Goal: Task Accomplishment & Management: Use online tool/utility

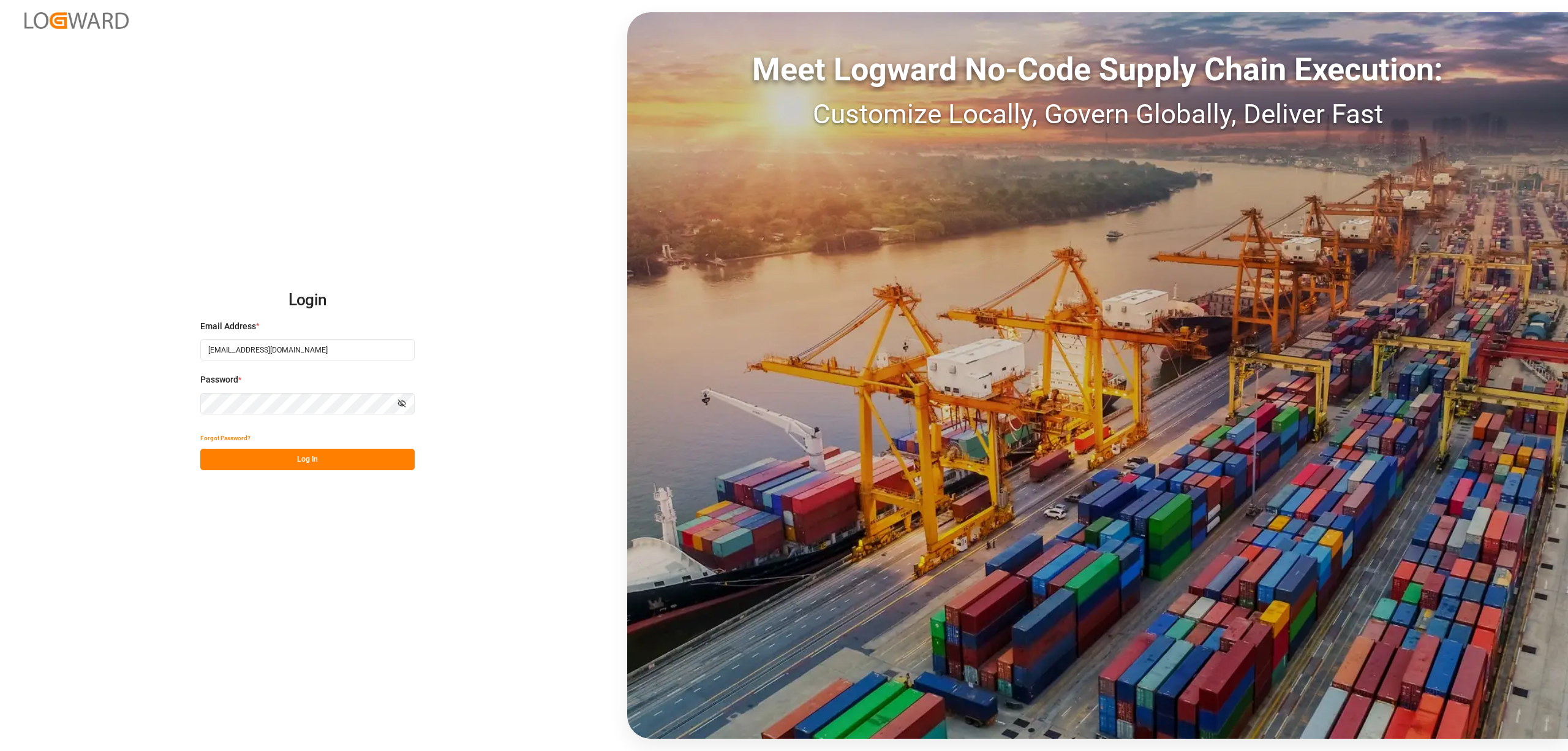
click at [300, 454] on button "Log In" at bounding box center [307, 459] width 214 height 21
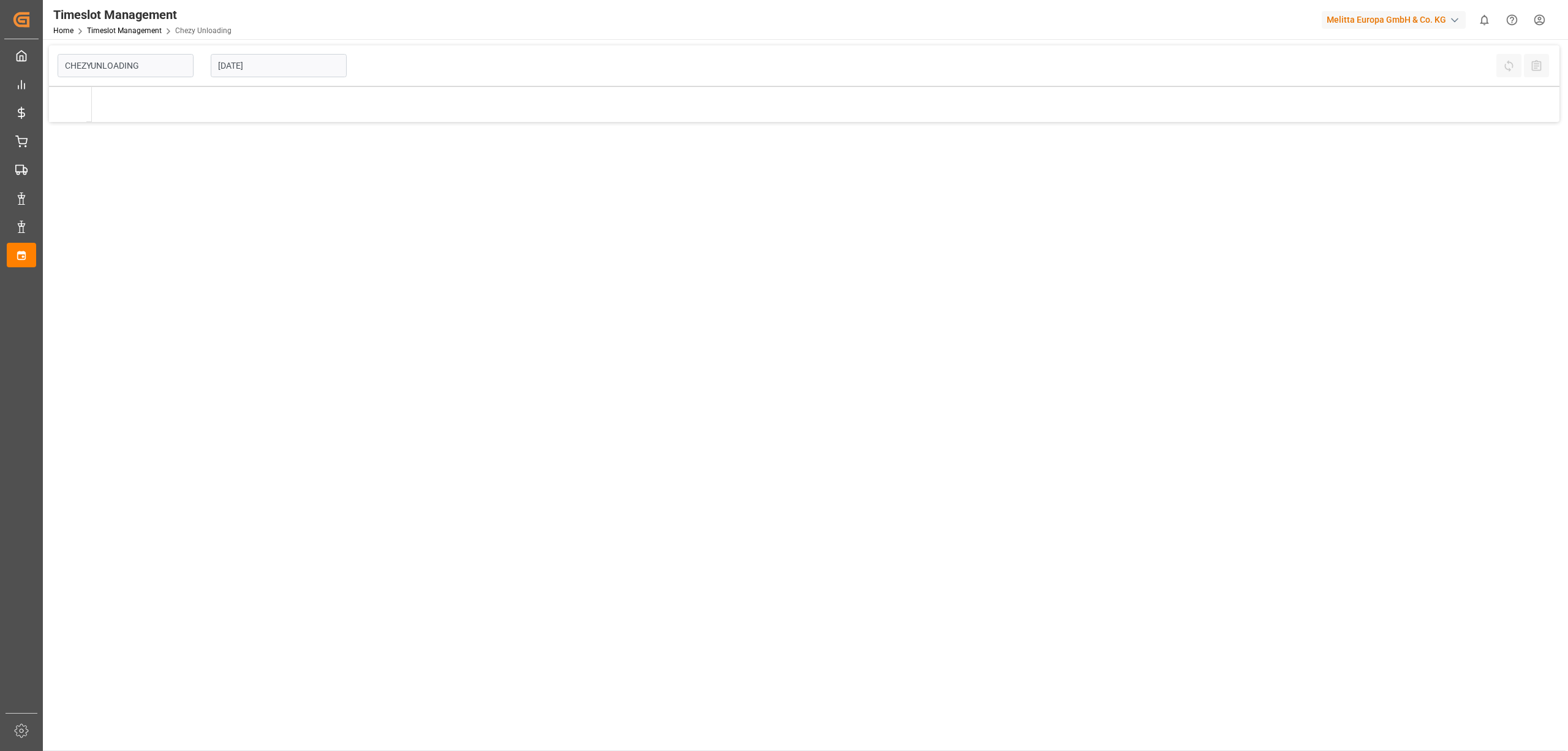
type input "Chezy Unloading"
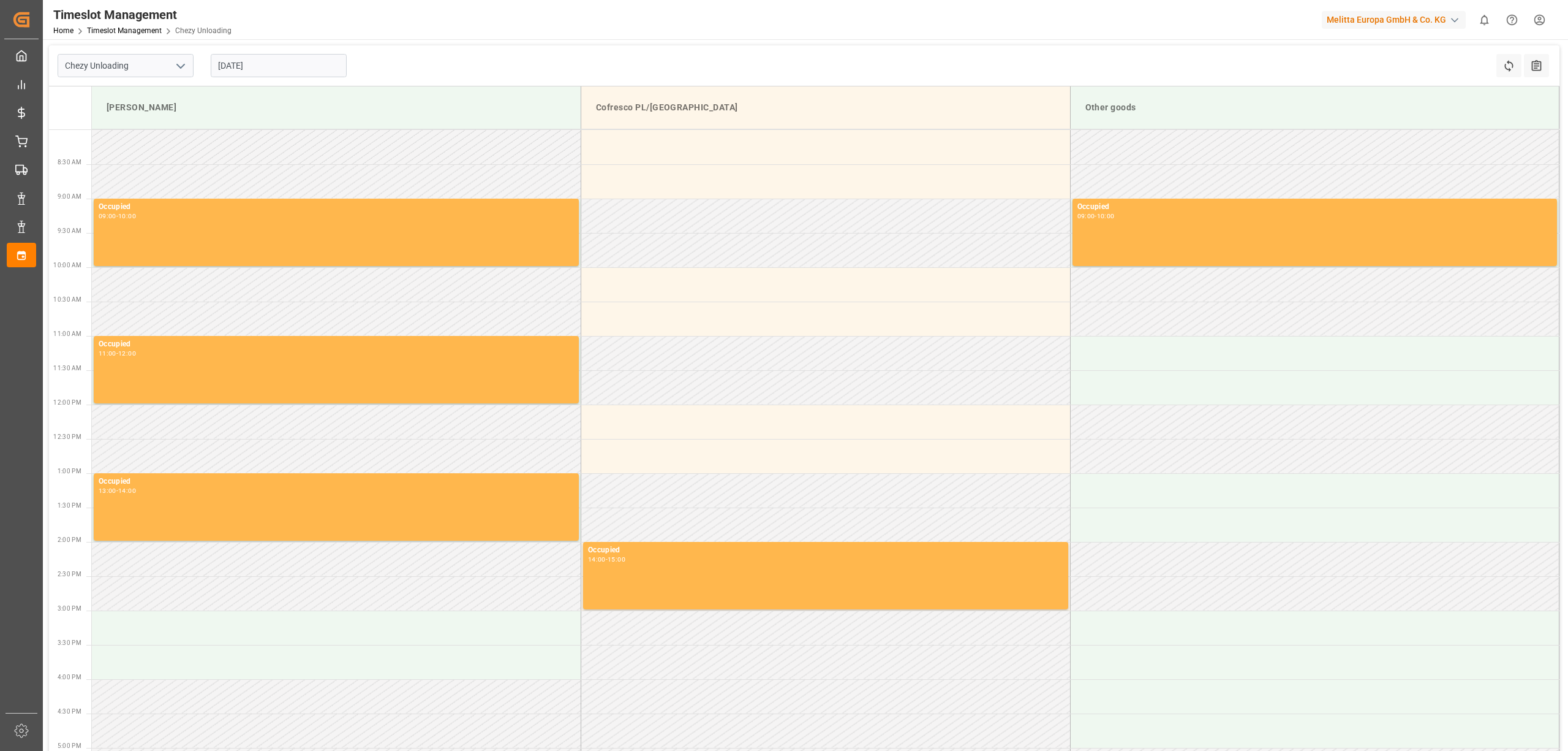
click at [541, 54] on div "Chezy Unloading [DATE] Refresh Time Slots All Audits" at bounding box center [804, 66] width 1511 height 41
click at [290, 72] on input "[DATE]" at bounding box center [279, 66] width 136 height 24
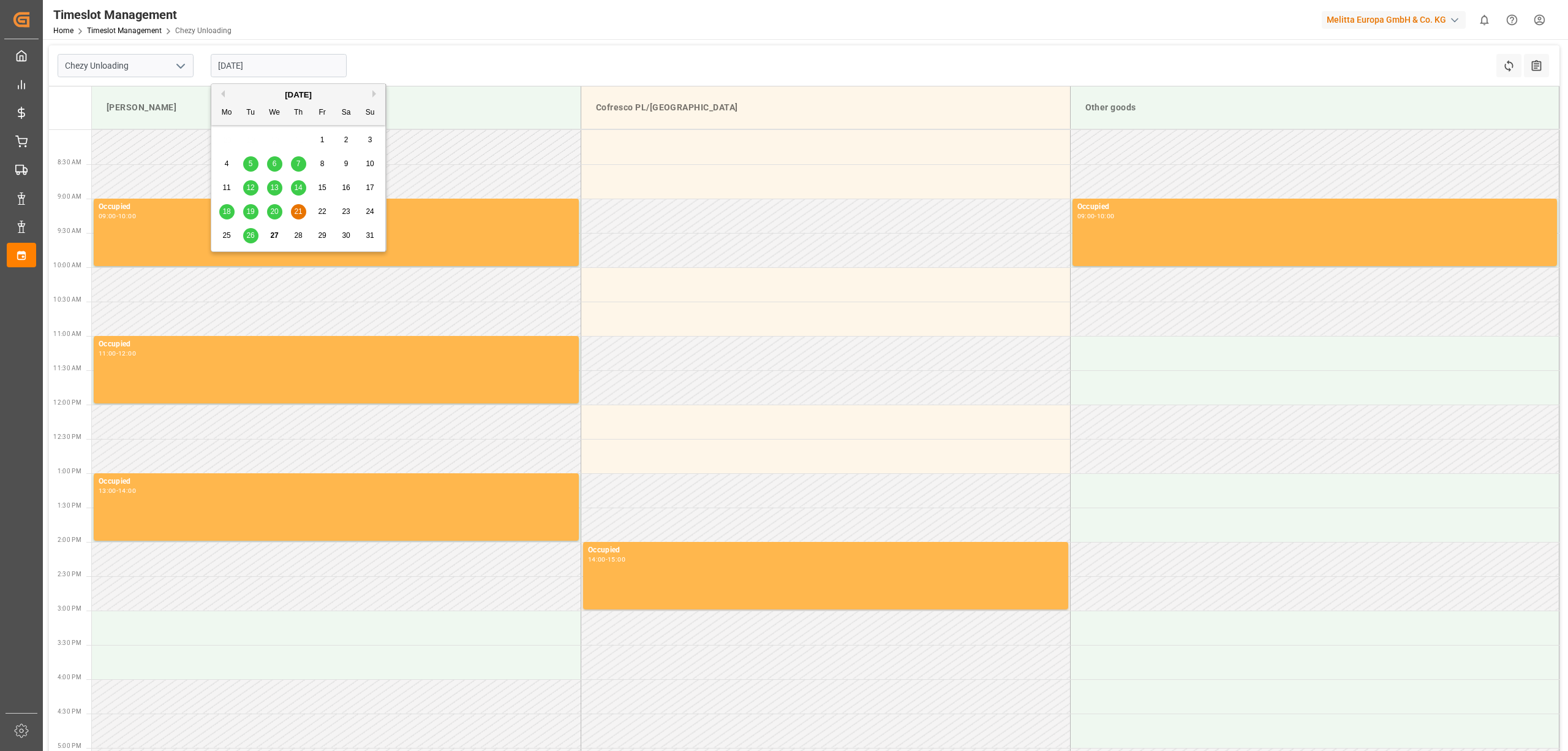
click at [375, 92] on button "Next Month" at bounding box center [376, 94] width 8 height 8
click at [251, 143] on span "2" at bounding box center [251, 139] width 4 height 8
type input "[DATE]"
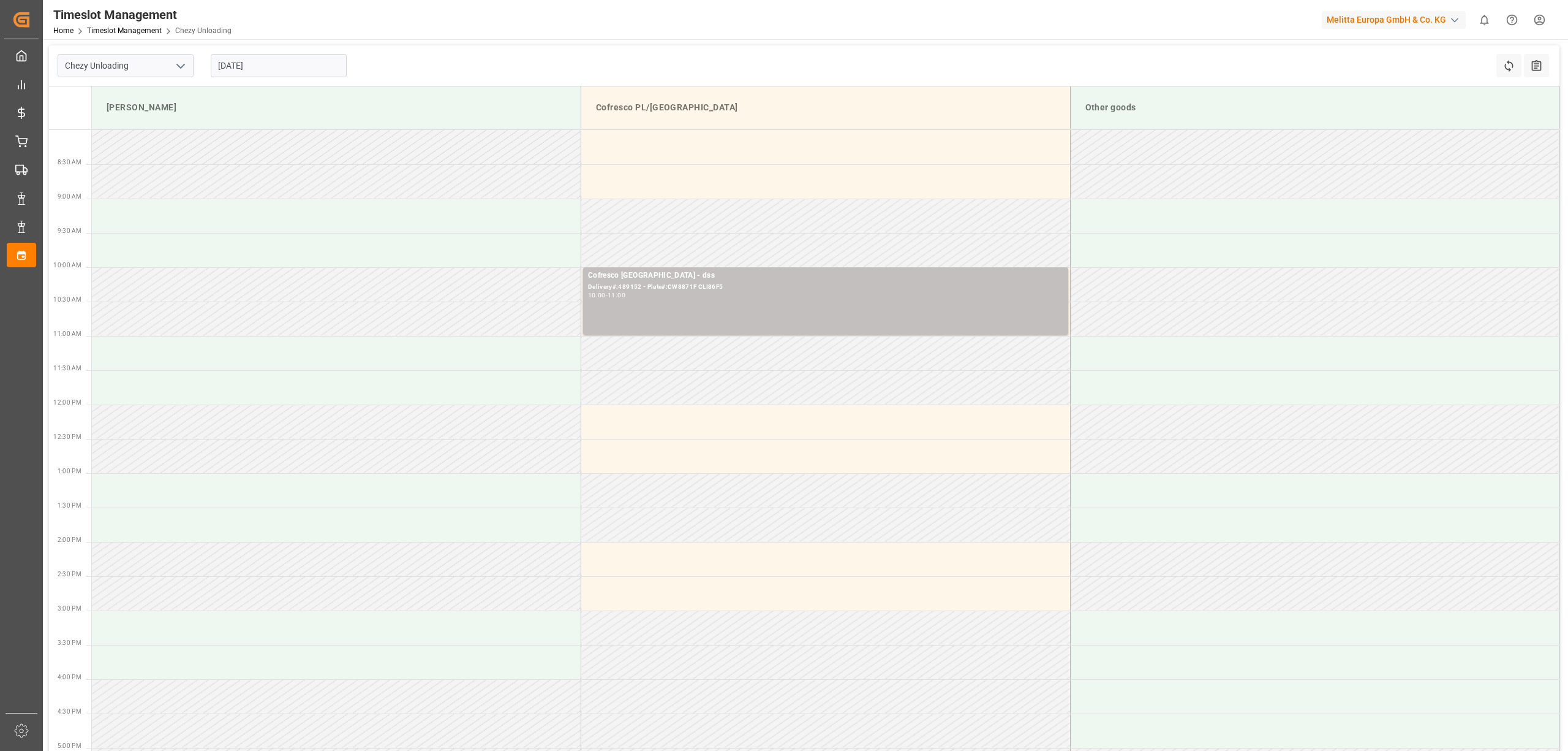
click at [534, 52] on div "Chezy Unloading [DATE] Refresh Time Slots All Audits" at bounding box center [804, 66] width 1511 height 41
